Goal: Find specific page/section: Find specific page/section

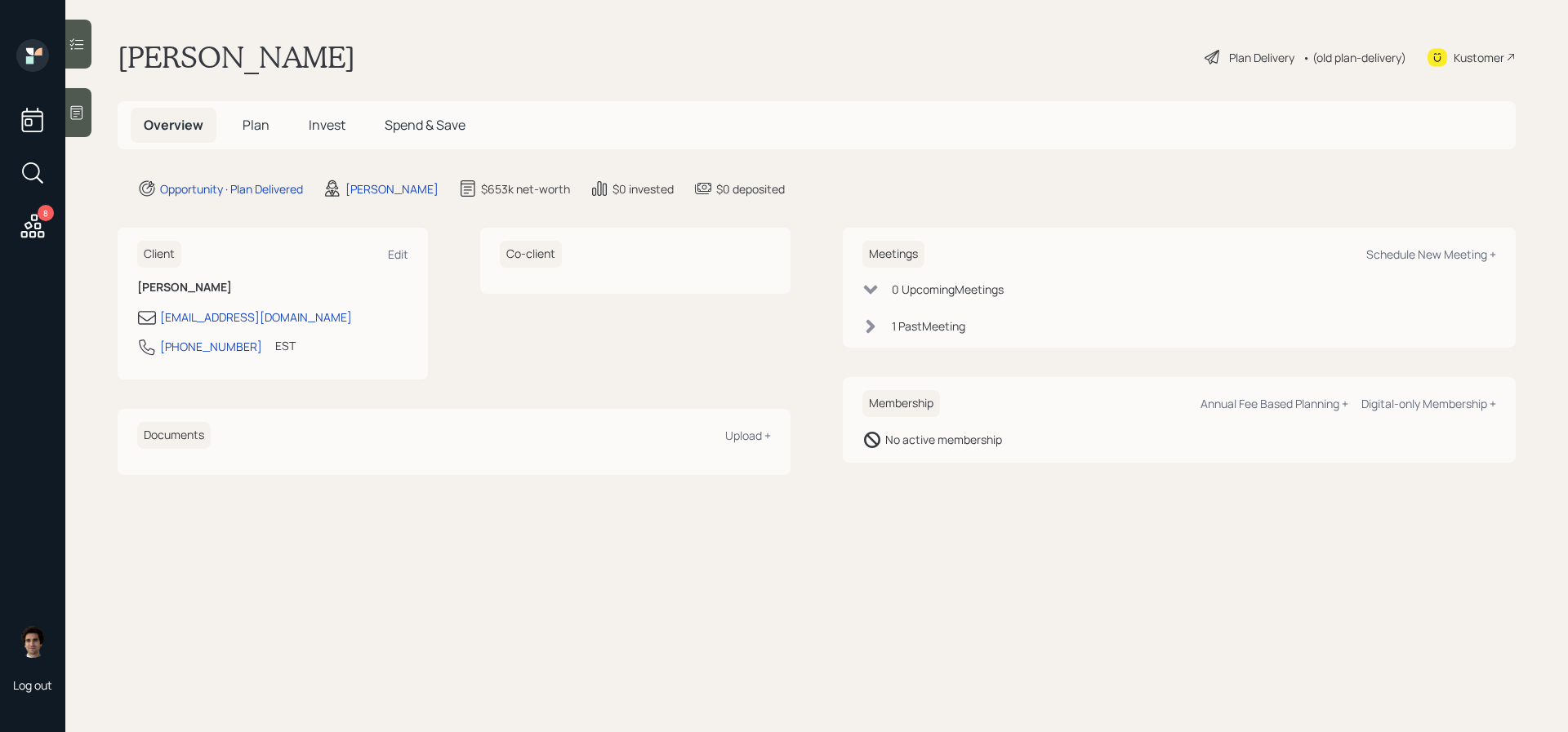
click at [241, 129] on h5 "Plan" at bounding box center [256, 126] width 53 height 35
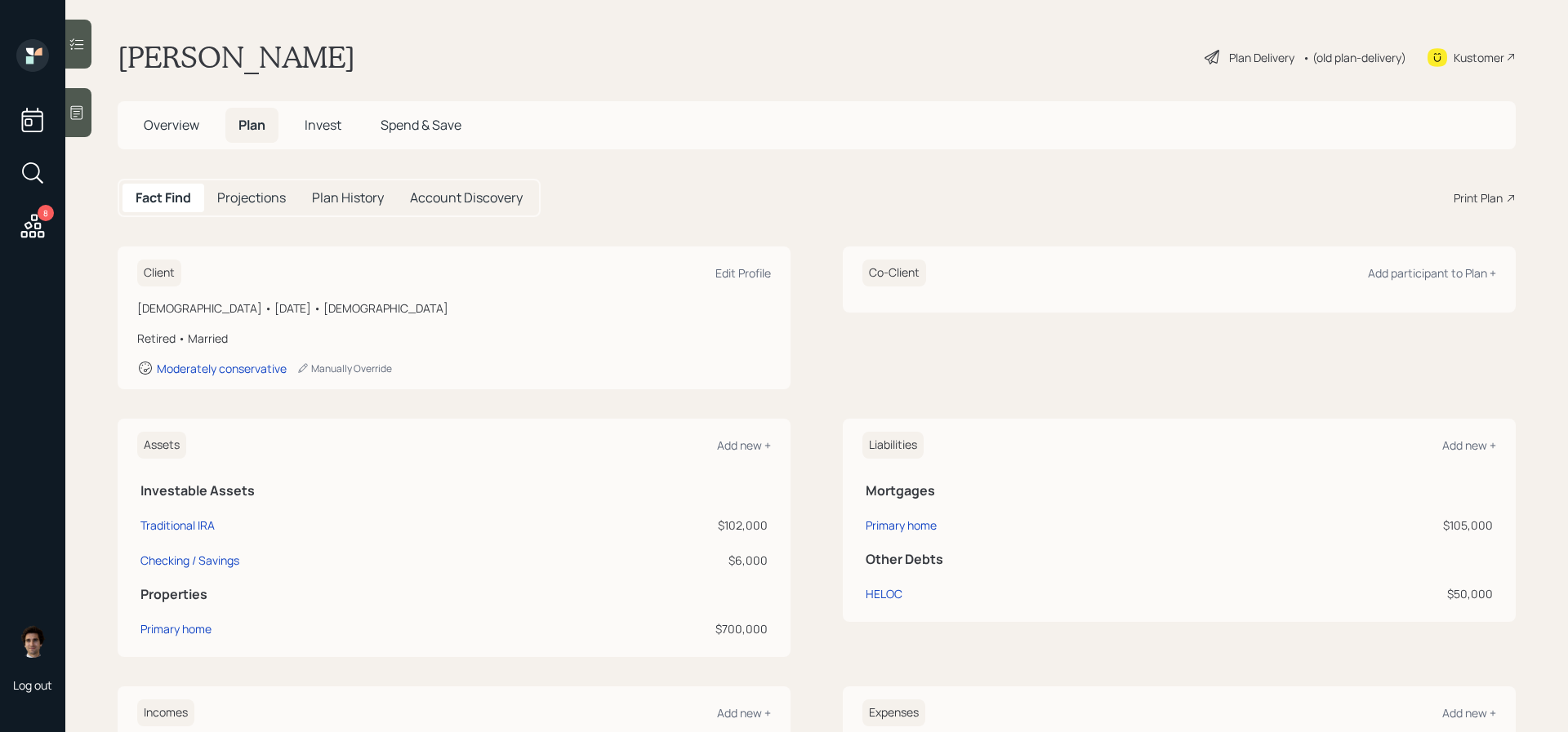
click at [1261, 57] on div "Plan Delivery" at bounding box center [1261, 57] width 65 height 17
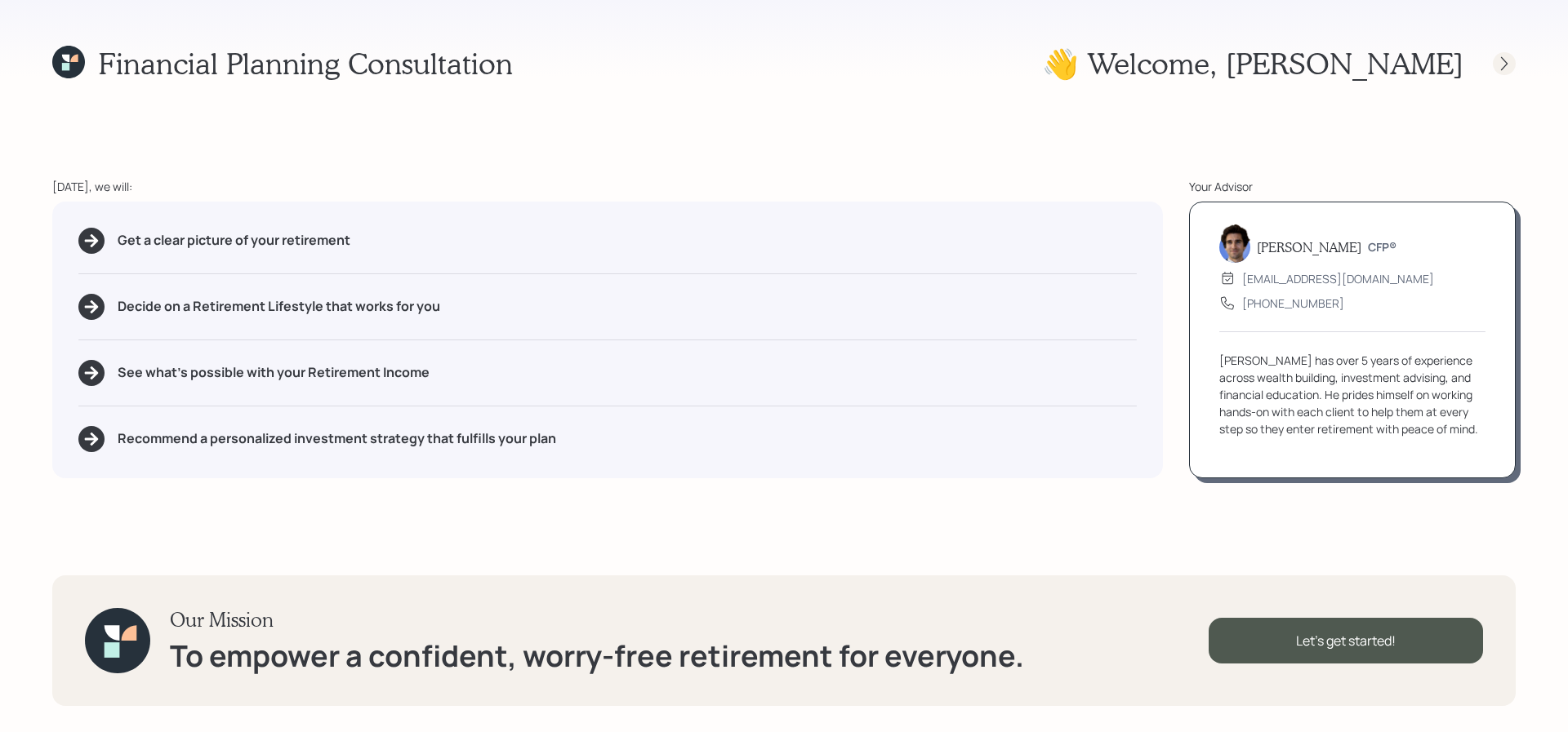
click at [1506, 60] on icon at bounding box center [1504, 63] width 16 height 16
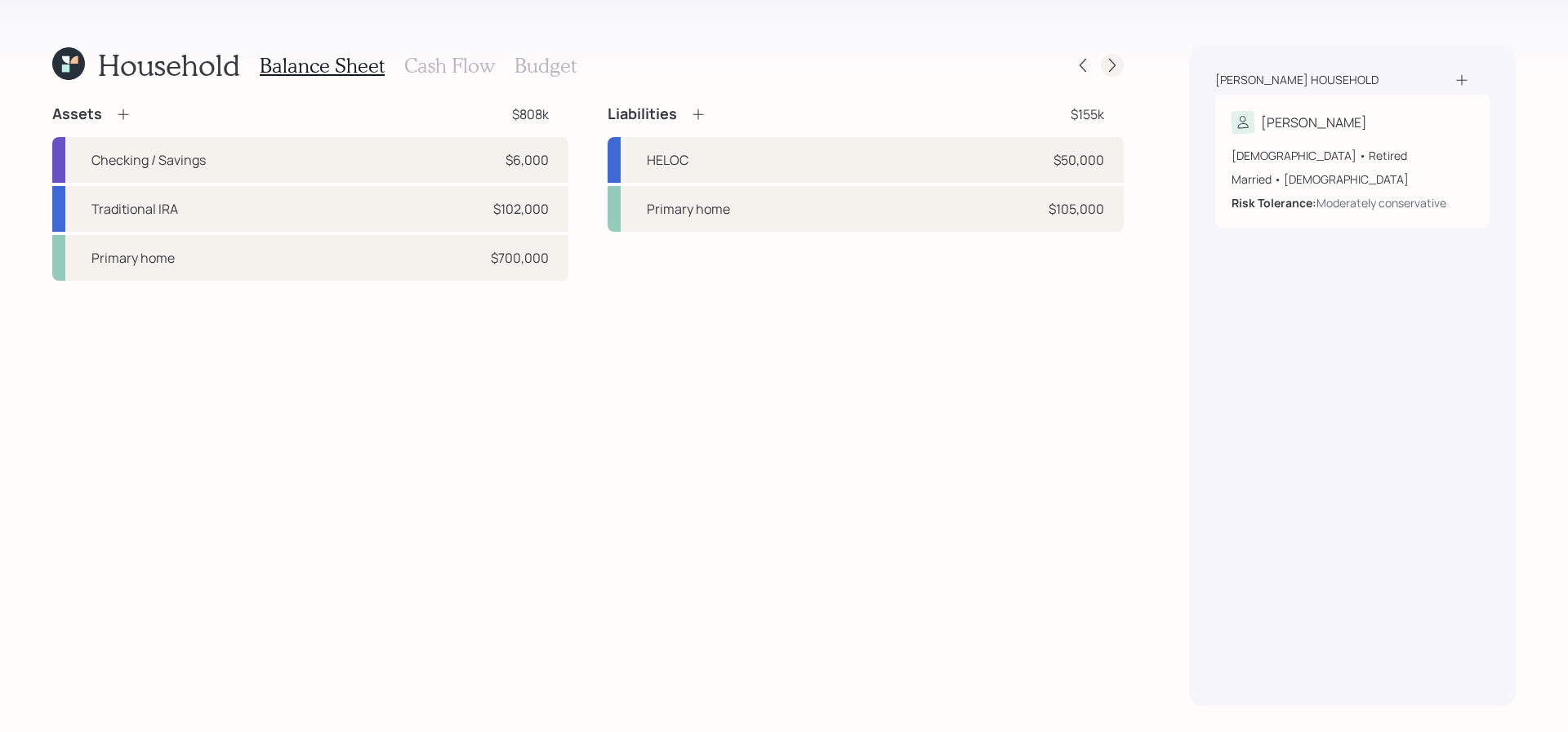
click at [1109, 74] on div at bounding box center [1112, 65] width 23 height 23
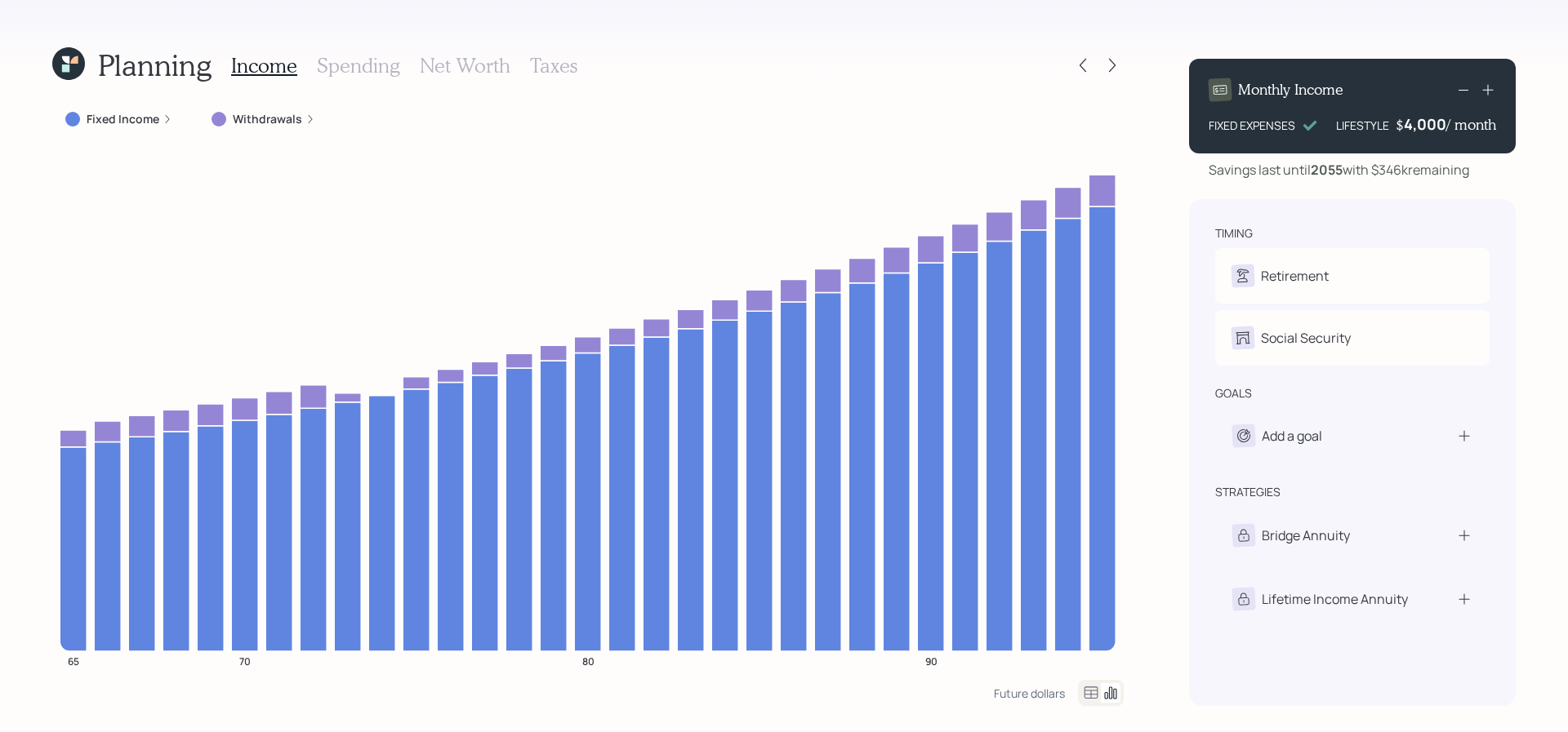
click at [1105, 74] on div at bounding box center [1112, 65] width 23 height 23
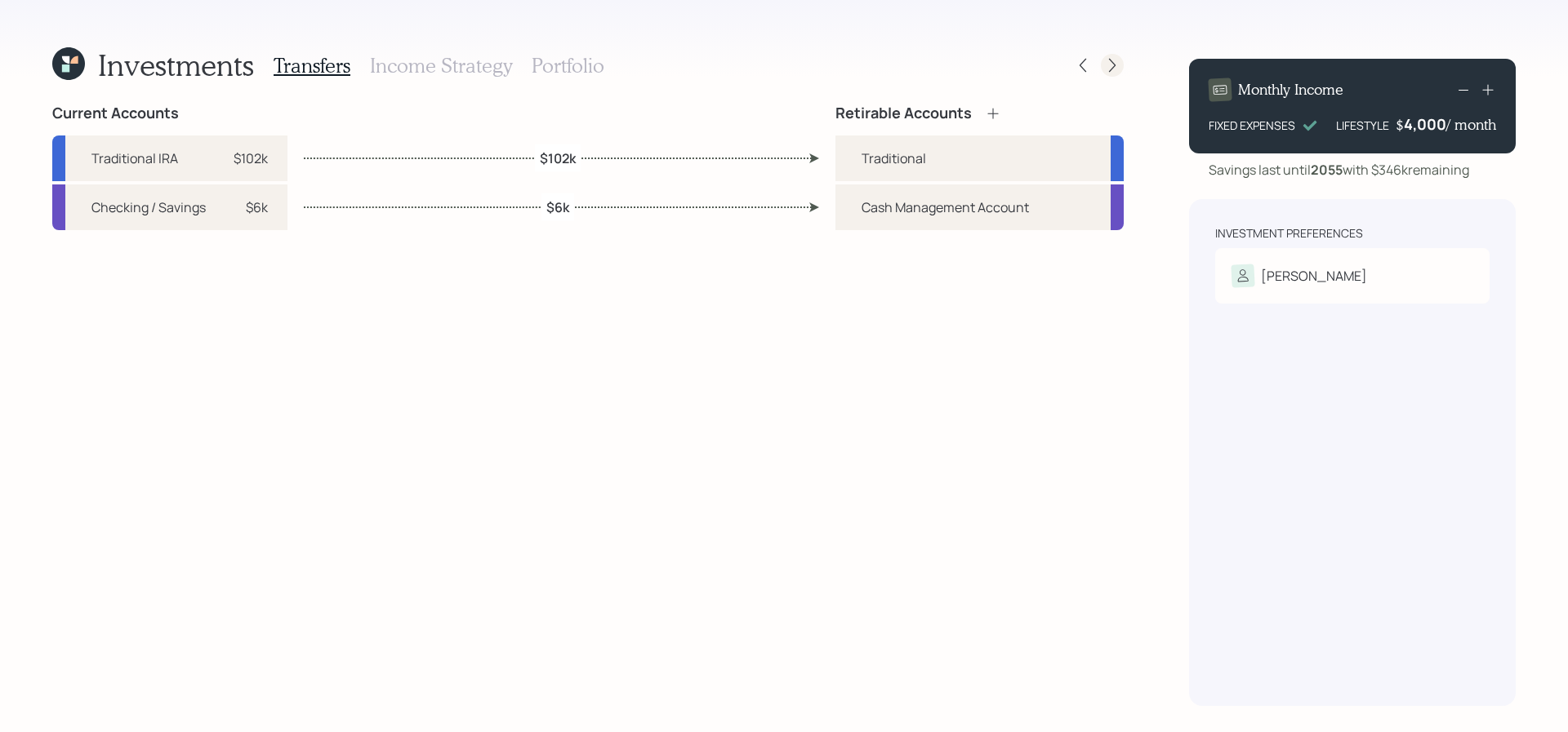
click at [1105, 74] on div at bounding box center [1112, 65] width 23 height 23
